Goal: Information Seeking & Learning: Learn about a topic

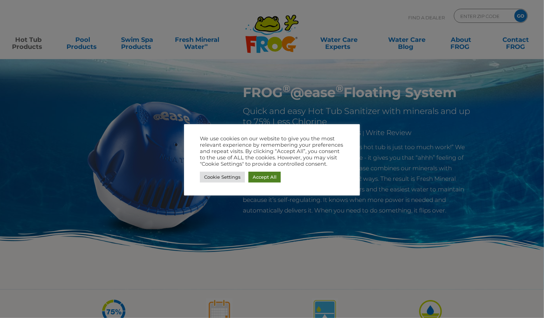
click at [268, 177] on link "Accept All" at bounding box center [264, 177] width 32 height 11
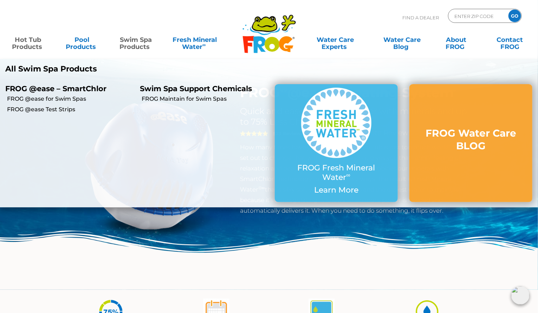
click at [134, 45] on link "Swim Spa Products" at bounding box center [136, 40] width 42 height 14
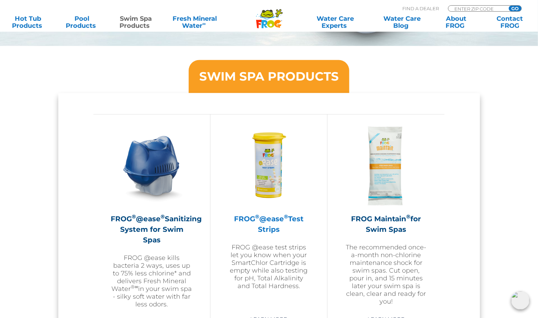
scroll to position [554, 0]
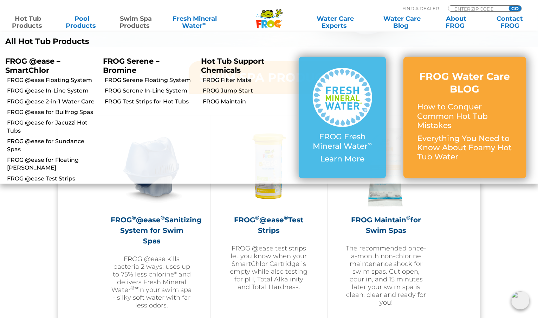
click at [29, 27] on link "Hot Tub Products" at bounding box center [28, 22] width 42 height 14
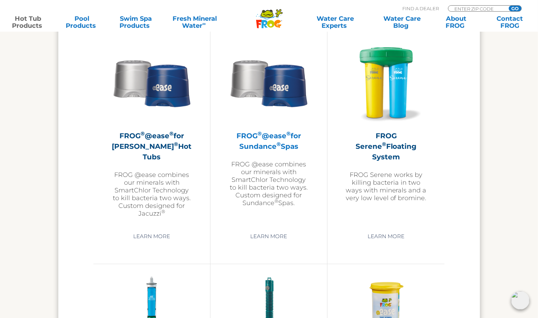
scroll to position [1258, 0]
click at [258, 234] on link "Learn More" at bounding box center [268, 236] width 53 height 13
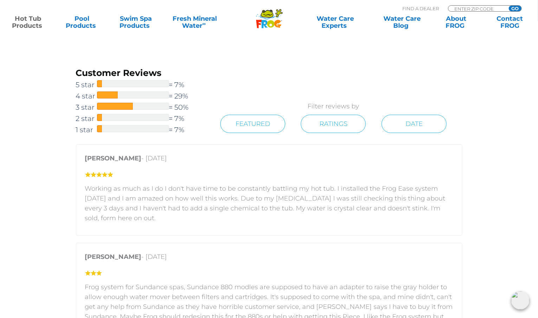
scroll to position [980, 0]
